Goal: Task Accomplishment & Management: Use online tool/utility

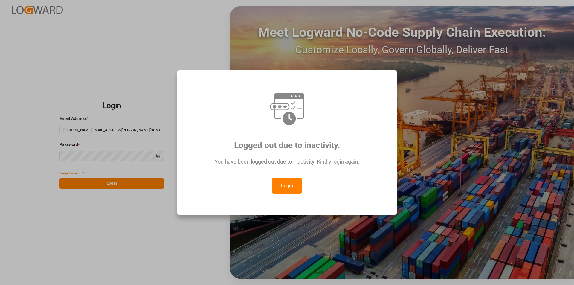
click at [292, 187] on button "Login" at bounding box center [287, 186] width 30 height 16
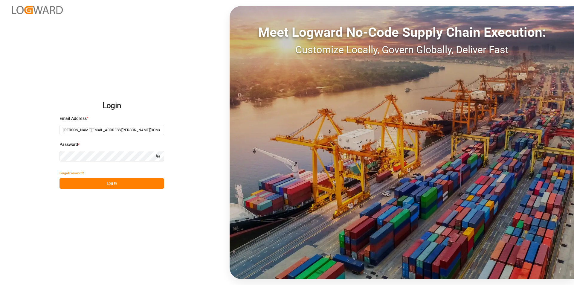
click at [109, 183] on button "Log In" at bounding box center [111, 183] width 105 height 10
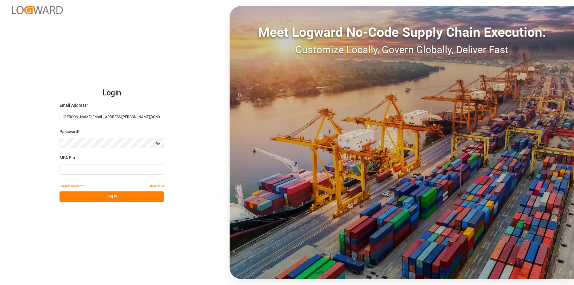
click at [107, 170] on input at bounding box center [111, 169] width 105 height 10
type input "605988"
click at [110, 200] on button "Log In" at bounding box center [111, 196] width 105 height 10
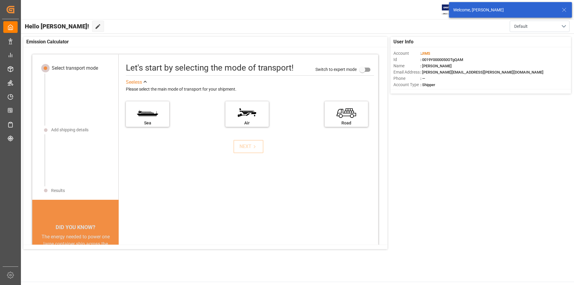
click at [564, 6] on div "Welcome, [PERSON_NAME]" at bounding box center [510, 10] width 123 height 16
click at [565, 8] on icon at bounding box center [564, 9] width 7 height 7
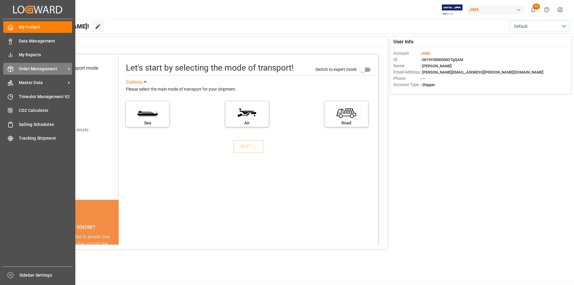
click at [16, 70] on div "Order Management Order Management" at bounding box center [37, 69] width 69 height 12
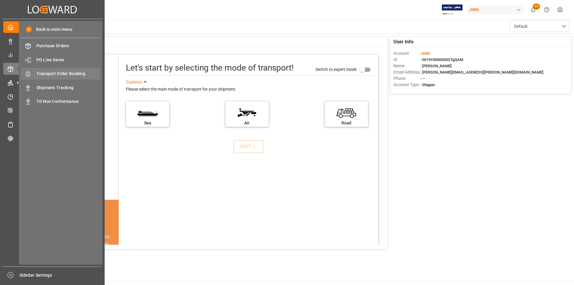
click at [47, 74] on span "Transport Order Booking" at bounding box center [68, 74] width 64 height 6
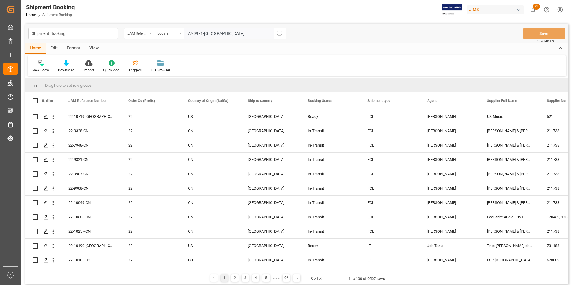
type input "77-9971-[GEOGRAPHIC_DATA]"
click at [279, 33] on icon "search button" at bounding box center [279, 33] width 7 height 7
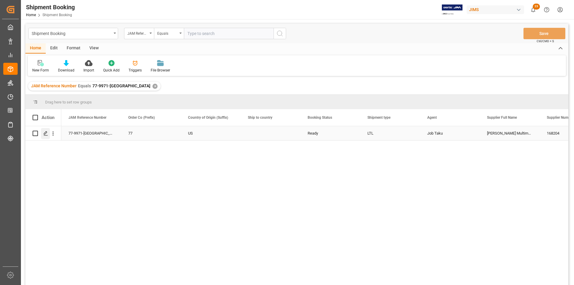
click at [46, 132] on icon "Press SPACE to select this row." at bounding box center [45, 133] width 5 height 5
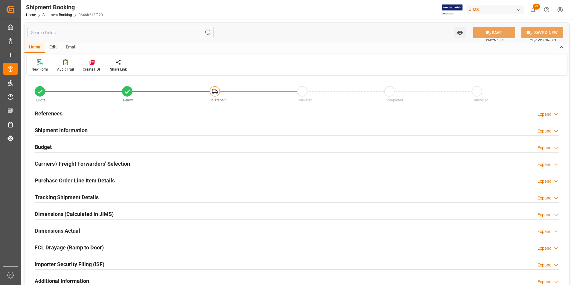
type input "0"
type input "[DATE]"
click at [60, 127] on h2 "Shipment Information" at bounding box center [61, 130] width 53 height 8
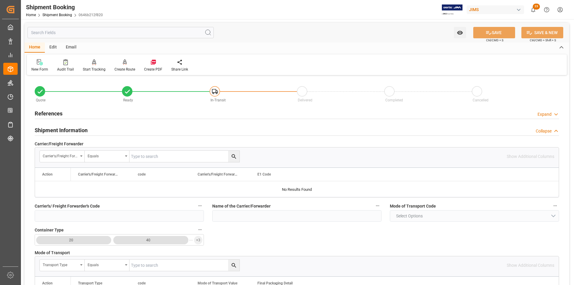
click at [60, 127] on h2 "Shipment Information" at bounding box center [61, 130] width 53 height 8
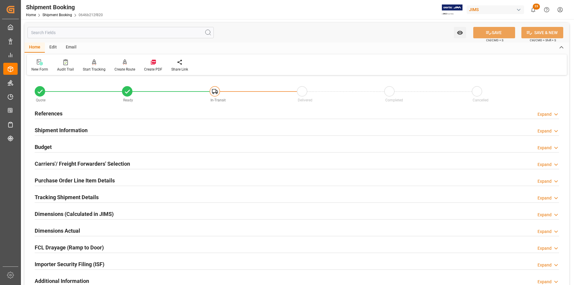
click at [58, 178] on h2 "Purchase Order Line Item Details" at bounding box center [75, 180] width 80 height 8
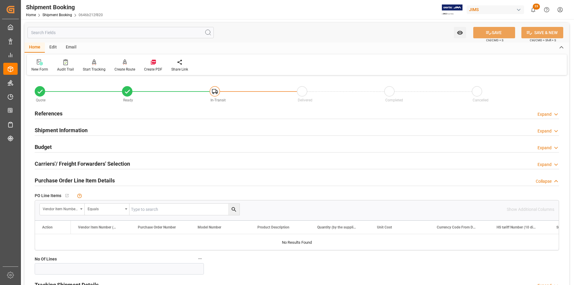
click at [58, 178] on h2 "Purchase Order Line Item Details" at bounding box center [75, 180] width 80 height 8
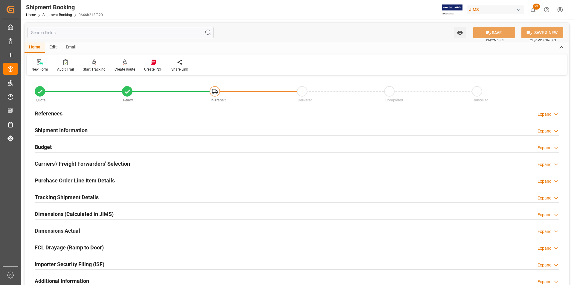
click at [44, 109] on h2 "References" at bounding box center [49, 113] width 28 height 8
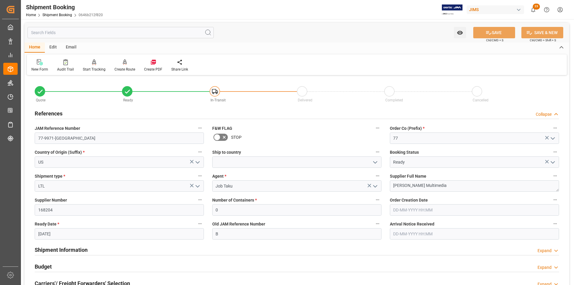
click at [44, 109] on h2 "References" at bounding box center [49, 113] width 28 height 8
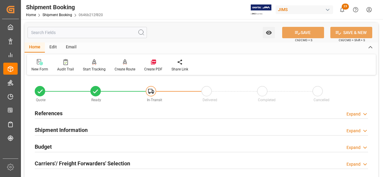
click at [63, 11] on div "Shipment Booking" at bounding box center [64, 7] width 77 height 9
click at [64, 16] on link "Shipment Booking" at bounding box center [57, 15] width 30 height 4
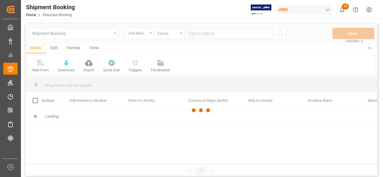
click at [207, 35] on div at bounding box center [201, 111] width 352 height 174
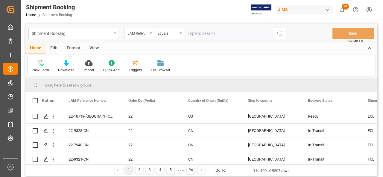
click at [207, 34] on input "text" at bounding box center [229, 33] width 90 height 11
type input "77-10269-[GEOGRAPHIC_DATA]"
click at [280, 34] on icon "search button" at bounding box center [279, 33] width 7 height 7
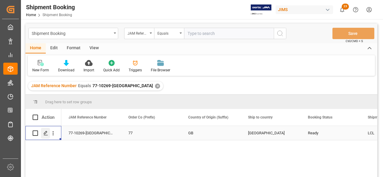
click at [48, 135] on div "Press SPACE to select this row." at bounding box center [45, 133] width 9 height 11
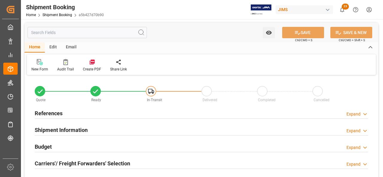
type input "1"
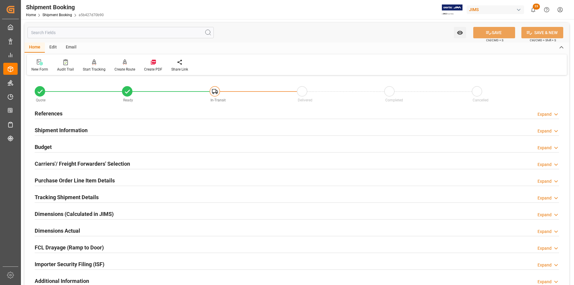
click at [49, 128] on h2 "Shipment Information" at bounding box center [61, 130] width 53 height 8
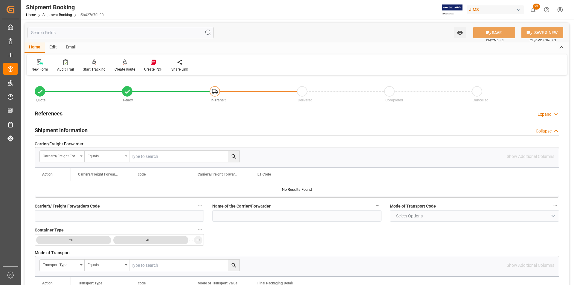
click at [51, 128] on h2 "Shipment Information" at bounding box center [61, 130] width 53 height 8
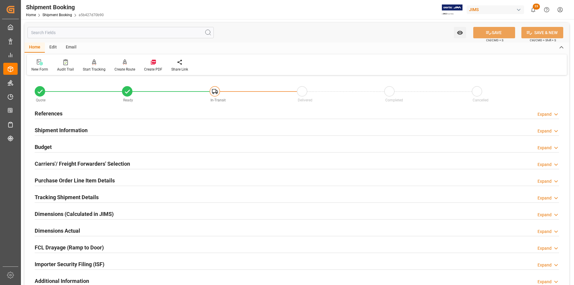
click at [58, 163] on h2 "Carriers'/ Freight Forwarders' Selection" at bounding box center [82, 164] width 95 height 8
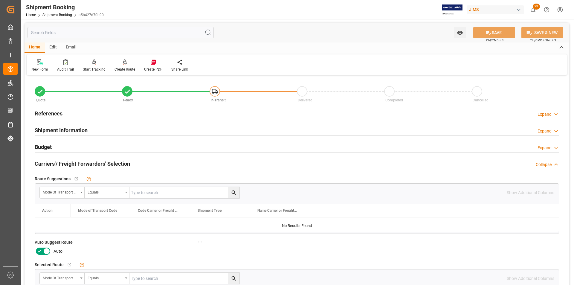
click at [58, 163] on h2 "Carriers'/ Freight Forwarders' Selection" at bounding box center [82, 164] width 95 height 8
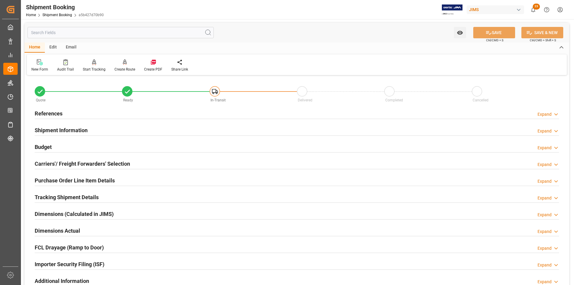
click at [41, 145] on h2 "Budget" at bounding box center [43, 147] width 17 height 8
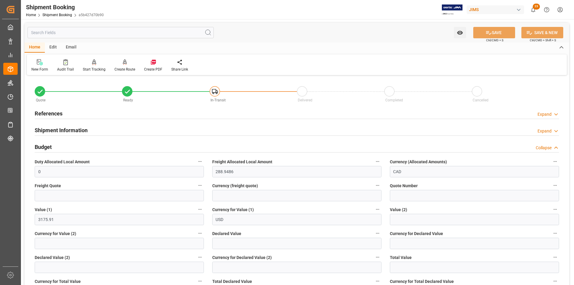
click at [51, 115] on h2 "References" at bounding box center [49, 113] width 28 height 8
